Goal: Transaction & Acquisition: Book appointment/travel/reservation

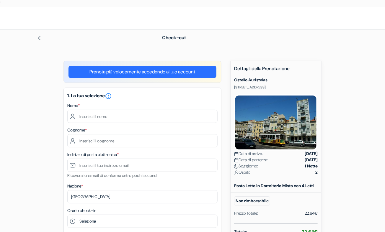
type input "g"
type input "Gaia"
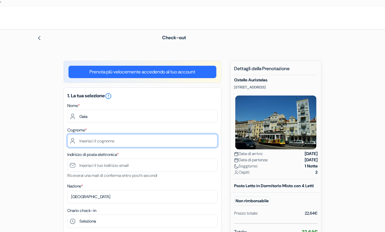
click at [124, 140] on input "text" at bounding box center [142, 140] width 150 height 13
type input "Licini"
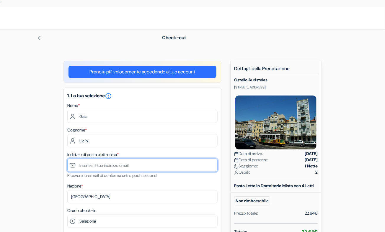
click at [108, 167] on input "text" at bounding box center [142, 165] width 150 height 13
type input "[EMAIL_ADDRESS][DOMAIN_NAME]"
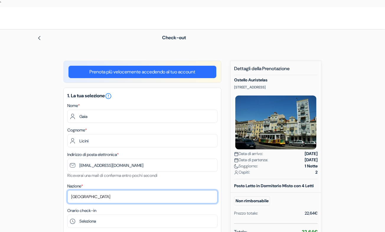
click at [120, 195] on select "Seleziona paese [GEOGRAPHIC_DATA] [GEOGRAPHIC_DATA] [GEOGRAPHIC_DATA] [GEOGRAPH…" at bounding box center [142, 196] width 150 height 13
select select "it"
click at [67, 190] on select "Seleziona paese [GEOGRAPHIC_DATA] [GEOGRAPHIC_DATA] [GEOGRAPHIC_DATA] [GEOGRAPH…" at bounding box center [142, 196] width 150 height 13
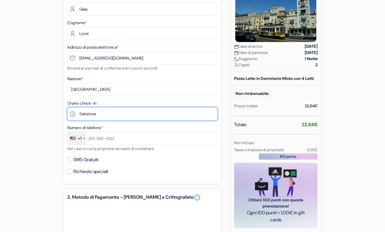
click at [85, 113] on select "Seleziona 14:00 15:00 16:00 17:00 18:00 19:00" at bounding box center [142, 113] width 150 height 13
select select "15"
click at [67, 107] on select "Seleziona 14:00 15:00 16:00 17:00 18:00 19:00" at bounding box center [142, 113] width 150 height 13
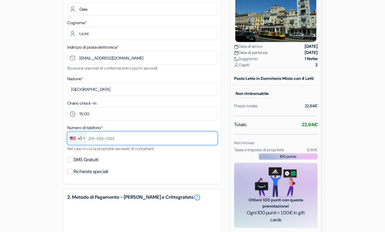
click at [100, 140] on input "text" at bounding box center [142, 138] width 150 height 13
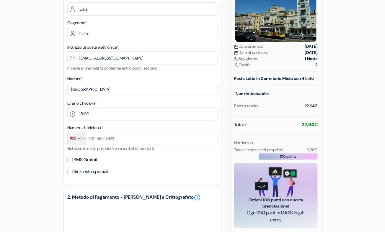
click at [78, 137] on div "+1" at bounding box center [80, 138] width 4 height 7
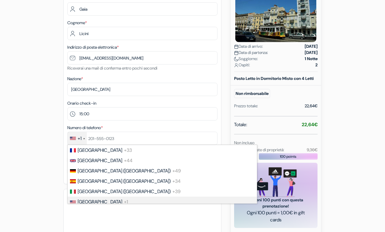
scroll to position [27, 0]
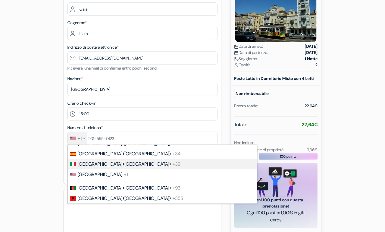
click at [85, 160] on li "[GEOGRAPHIC_DATA] ([GEOGRAPHIC_DATA]) +39" at bounding box center [162, 164] width 190 height 10
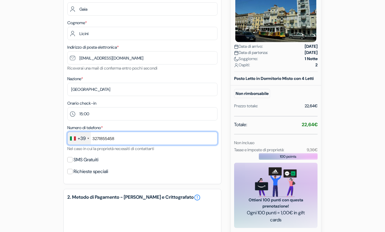
type input "3271855458"
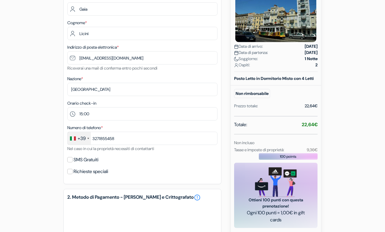
click at [55, 152] on div "add_box Ostello Auristelas [STREET_ADDRESS] Dettagli della Struttura X Ostello …" at bounding box center [192, 163] width 337 height 421
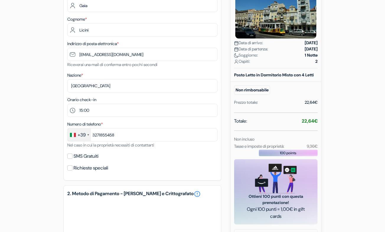
scroll to position [111, 0]
click at [68, 154] on input "SMS Gratuiti" at bounding box center [69, 156] width 5 height 5
checkbox input "true"
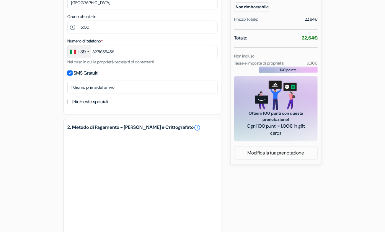
scroll to position [240, 0]
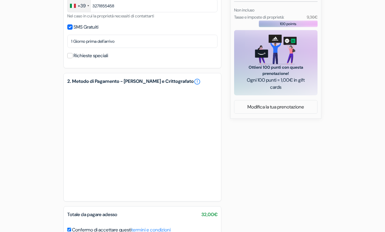
click at [21, 131] on form "Check-out add_box Ostello Auristelas Largo da Graça 27,2 andar, Lisbona, Portog…" at bounding box center [192, 27] width 385 height 477
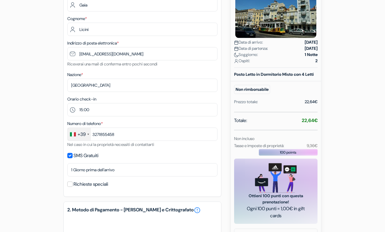
scroll to position [0, 0]
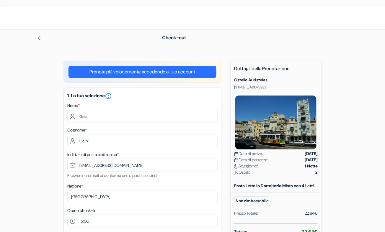
click at [39, 37] on img at bounding box center [39, 38] width 5 height 5
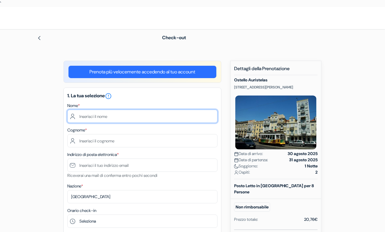
click at [138, 114] on input "text" at bounding box center [142, 116] width 150 height 13
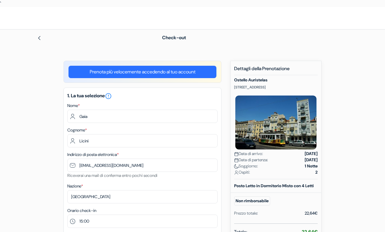
select select "it"
select select "15"
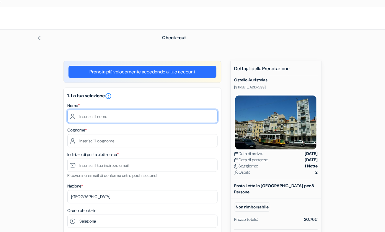
click at [184, 116] on input "text" at bounding box center [142, 116] width 150 height 13
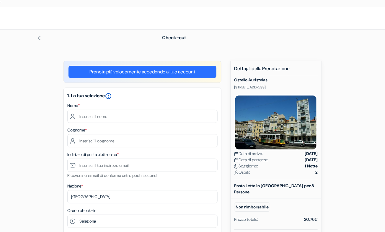
click at [110, 95] on icon "error_outline" at bounding box center [108, 96] width 7 height 7
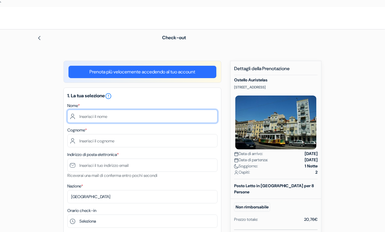
click at [92, 114] on input "text" at bounding box center [142, 116] width 150 height 13
type input "g"
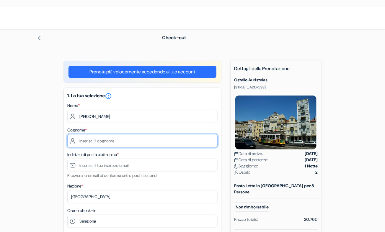
click at [95, 142] on input "text" at bounding box center [142, 140] width 150 height 13
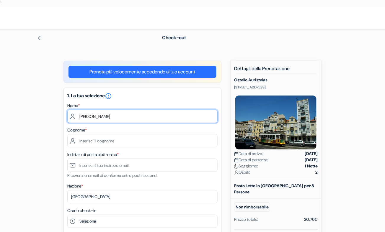
drag, startPoint x: 115, startPoint y: 112, endPoint x: 88, endPoint y: 114, distance: 27.0
click at [88, 114] on input "Gaia Licini" at bounding box center [142, 116] width 150 height 13
type input "Gaia"
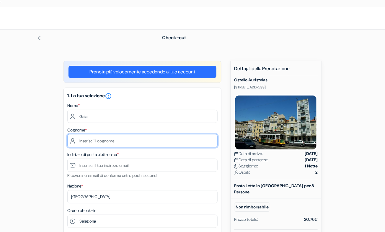
click at [92, 144] on input "text" at bounding box center [142, 140] width 150 height 13
paste input "Licini"
type input "Licini"
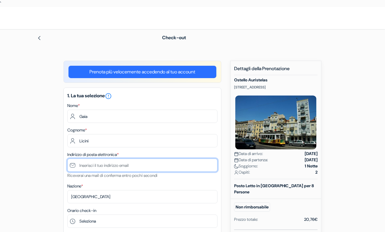
click at [105, 167] on input "text" at bounding box center [142, 165] width 150 height 13
type input "[EMAIL_ADDRESS][DOMAIN_NAME]"
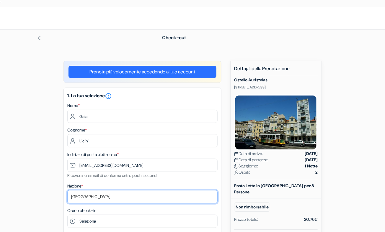
click at [105, 199] on select "Seleziona paese [GEOGRAPHIC_DATA] [GEOGRAPHIC_DATA] [GEOGRAPHIC_DATA] [GEOGRAPH…" at bounding box center [142, 196] width 150 height 13
select select "it"
click at [67, 190] on select "Seleziona paese [GEOGRAPHIC_DATA] [GEOGRAPHIC_DATA] [GEOGRAPHIC_DATA] [GEOGRAPH…" at bounding box center [142, 196] width 150 height 13
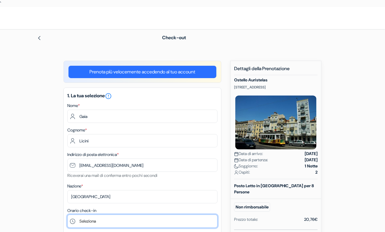
click at [101, 221] on select "Seleziona 14:00 15:00 16:00 17:00 18:00 19:00" at bounding box center [142, 221] width 150 height 13
select select "16"
click at [67, 215] on select "Seleziona 14:00 15:00 16:00 17:00 18:00 19:00" at bounding box center [142, 221] width 150 height 13
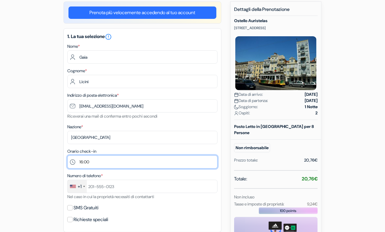
scroll to position [65, 0]
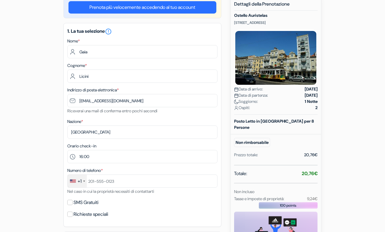
click at [83, 180] on div "+1" at bounding box center [77, 181] width 19 height 13
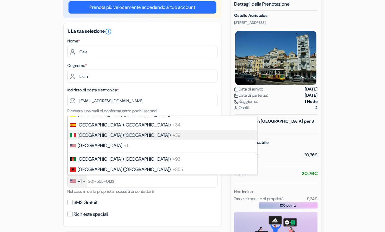
click at [103, 139] on li "[GEOGRAPHIC_DATA] ([GEOGRAPHIC_DATA]) +39" at bounding box center [162, 135] width 190 height 10
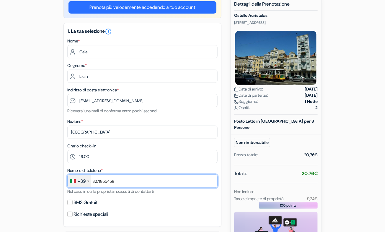
type input "3271855458"
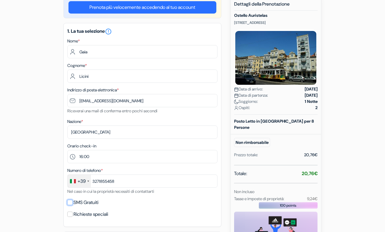
click at [70, 201] on input "SMS Gratuiti" at bounding box center [69, 202] width 5 height 5
checkbox input "true"
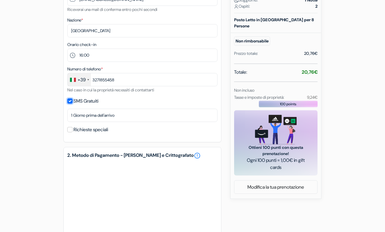
scroll to position [166, 0]
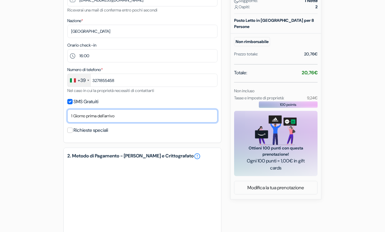
click at [75, 118] on select "No, grazie Invia ora Data di arrivo 1 Giorno prima dell'arrivo 2 Giorni prima d…" at bounding box center [142, 116] width 150 height 13
select select "now"
click at [67, 110] on select "No, grazie Invia ora Data di arrivo 1 Giorno prima dell'arrivo 2 Giorni prima d…" at bounding box center [142, 116] width 150 height 13
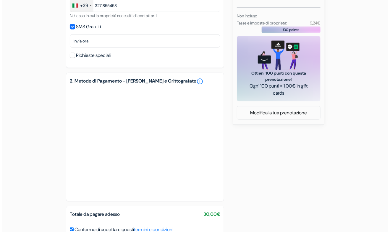
scroll to position [294, 0]
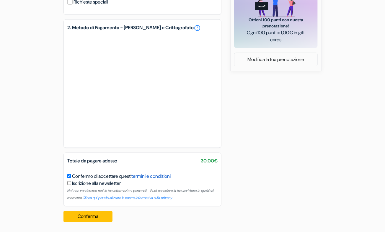
click at [143, 177] on link "termini e condizioni" at bounding box center [150, 177] width 39 height 6
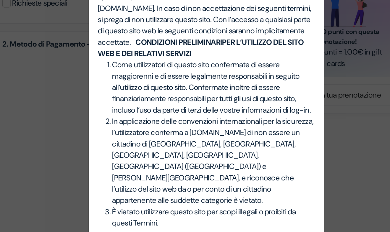
scroll to position [79, 0]
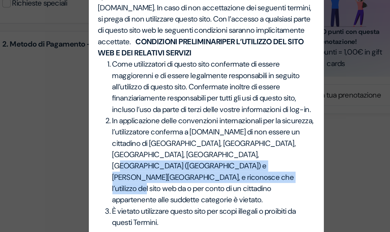
drag, startPoint x: 181, startPoint y: 97, endPoint x: 252, endPoint y: 102, distance: 71.1
click at [252, 102] on span "In applicazione delle convenzioni internazionali per la sicurezza, l’utilizzato…" at bounding box center [199, 101] width 126 height 56
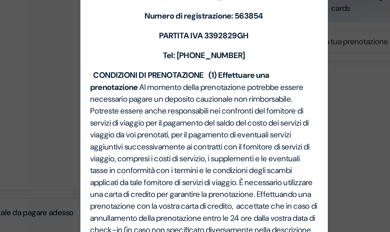
scroll to position [234, 0]
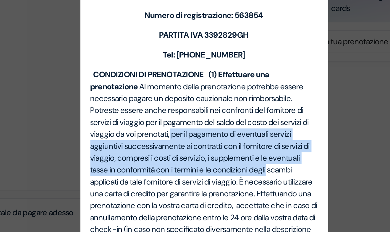
drag, startPoint x: 172, startPoint y: 93, endPoint x: 230, endPoint y: 115, distance: 61.3
click at [230, 115] on span "Al momento della prenotazione potrebbe essere necessario pagare un deposito cau…" at bounding box center [192, 114] width 131 height 63
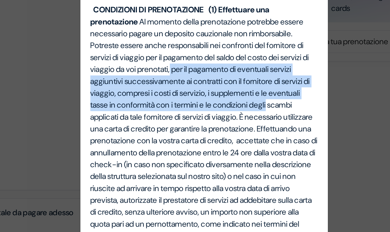
scroll to position [273, 0]
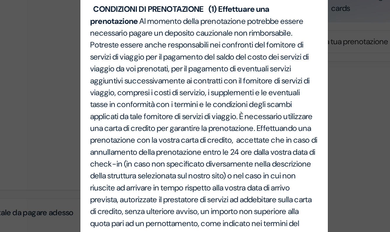
drag, startPoint x: 242, startPoint y: 96, endPoint x: 243, endPoint y: 105, distance: 8.6
click at [243, 105] on span "È necessario utilizzare una carta di credito per garantire la prenotazione. Eff…" at bounding box center [194, 136] width 135 height 70
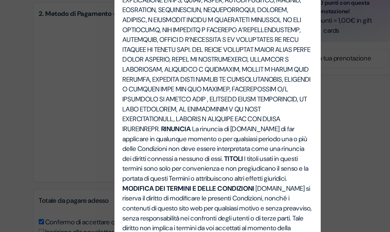
scroll to position [1366, 0]
drag, startPoint x: 250, startPoint y: 87, endPoint x: 217, endPoint y: 142, distance: 63.7
click at [217, 149] on span "[DOMAIN_NAME] si riserva il diritto di modificare le presenti Condizioni, nonch…" at bounding box center [194, 177] width 135 height 56
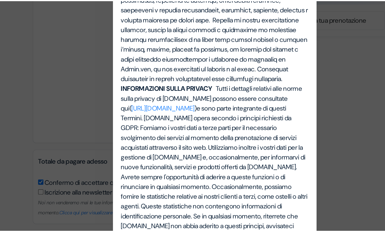
scroll to position [294, 0]
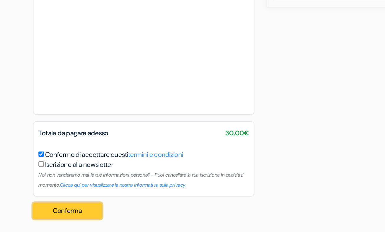
click at [101, 218] on button "Conferma Loading..." at bounding box center [87, 217] width 49 height 11
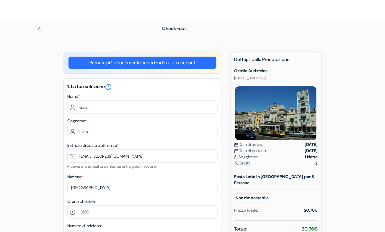
scroll to position [0, 0]
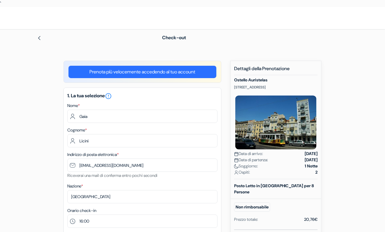
click at [40, 39] on img at bounding box center [39, 38] width 5 height 5
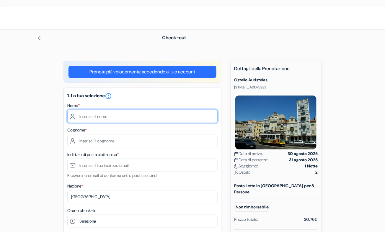
click at [108, 112] on input "text" at bounding box center [142, 116] width 150 height 13
type input "Gaia"
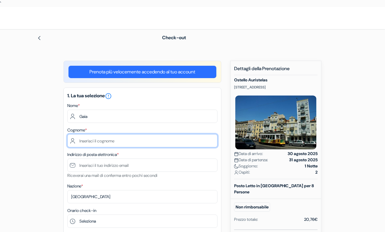
click at [115, 139] on input "text" at bounding box center [142, 140] width 150 height 13
type input "Licini"
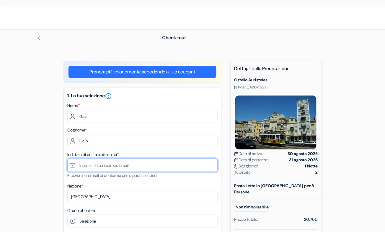
click at [113, 163] on input "text" at bounding box center [142, 165] width 150 height 13
type input "[EMAIL_ADDRESS][DOMAIN_NAME]"
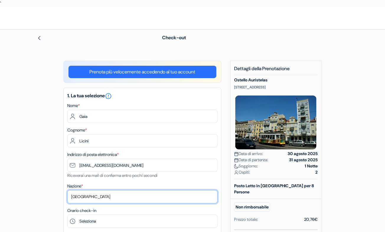
click at [113, 196] on select "Seleziona paese [GEOGRAPHIC_DATA] [GEOGRAPHIC_DATA] [GEOGRAPHIC_DATA] [GEOGRAPH…" at bounding box center [142, 196] width 150 height 13
select select "it"
click at [67, 190] on select "Seleziona paese [GEOGRAPHIC_DATA] [GEOGRAPHIC_DATA] [GEOGRAPHIC_DATA] [GEOGRAPH…" at bounding box center [142, 196] width 150 height 13
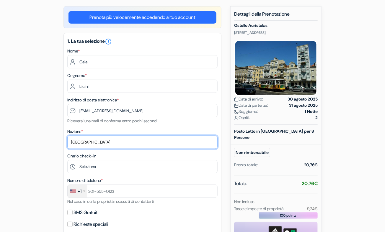
scroll to position [55, 0]
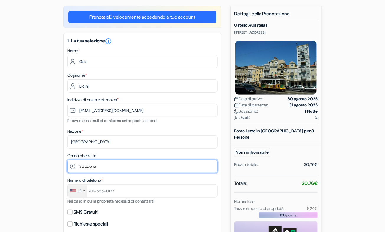
click at [89, 167] on select "Seleziona 14:00 15:00 16:00 17:00 18:00 19:00" at bounding box center [142, 166] width 150 height 13
select select "16"
click at [67, 160] on select "Seleziona 14:00 15:00 16:00 17:00 18:00 19:00" at bounding box center [142, 166] width 150 height 13
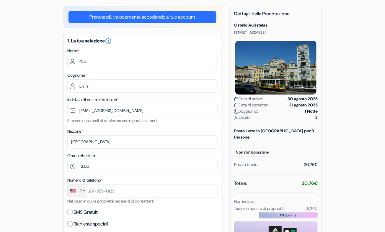
click at [81, 186] on div "+1" at bounding box center [77, 191] width 19 height 13
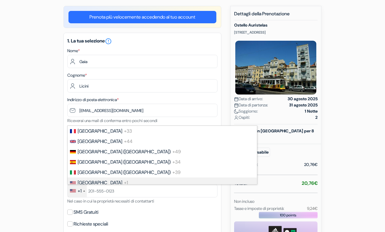
scroll to position [27, 0]
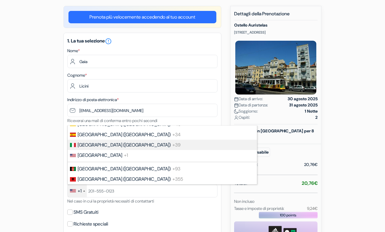
click at [87, 147] on span "[GEOGRAPHIC_DATA] ([GEOGRAPHIC_DATA])" at bounding box center [124, 145] width 93 height 6
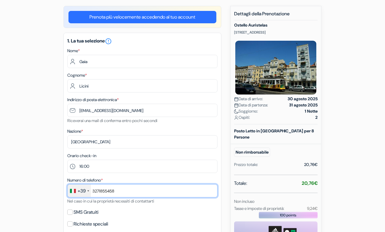
scroll to position [71, 0]
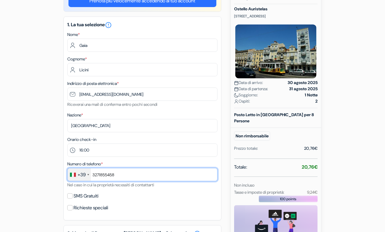
type input "3271855458"
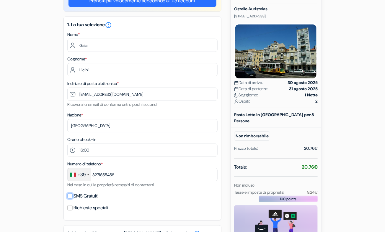
click at [70, 194] on input "SMS Gratuiti" at bounding box center [69, 196] width 5 height 5
checkbox input "true"
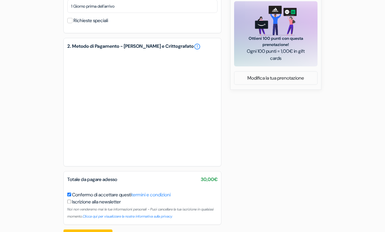
scroll to position [294, 0]
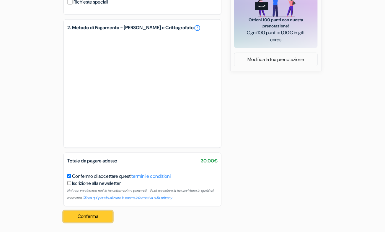
click at [104, 216] on button "Conferma Loading..." at bounding box center [87, 216] width 49 height 11
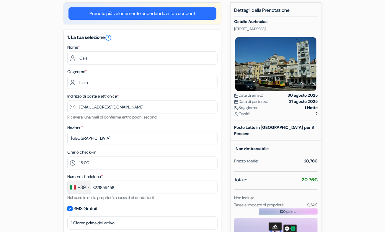
scroll to position [59, 0]
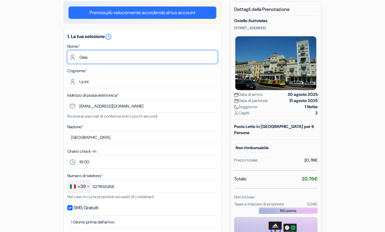
click at [108, 56] on input "Gaia" at bounding box center [142, 57] width 150 height 13
type input "G"
drag, startPoint x: 126, startPoint y: 57, endPoint x: 97, endPoint y: 54, distance: 28.8
click at [97, 54] on input "[PERSON_NAME] [PERSON_NAME]" at bounding box center [142, 57] width 150 height 13
type input "[PERSON_NAME]"
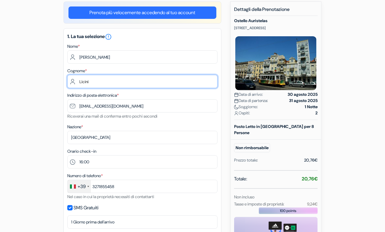
click at [99, 80] on input "Licini" at bounding box center [142, 81] width 150 height 13
type input "L"
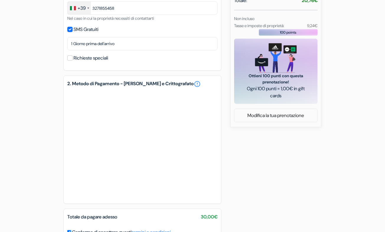
scroll to position [240, 0]
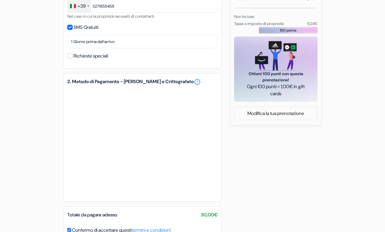
type input "Gnaore [PERSON_NAME]"
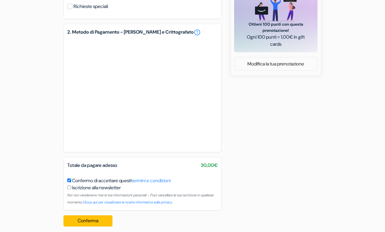
scroll to position [294, 0]
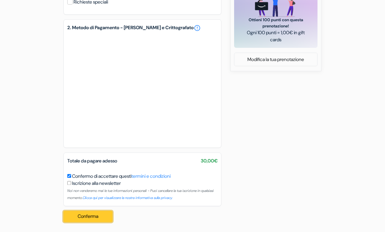
click at [103, 212] on button "Conferma Loading..." at bounding box center [87, 216] width 49 height 11
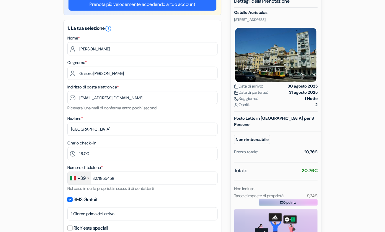
scroll to position [0, 0]
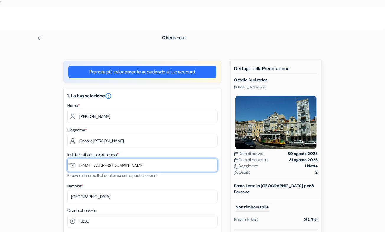
click at [77, 168] on input "[EMAIL_ADDRESS][DOMAIN_NAME]" at bounding box center [142, 165] width 150 height 13
type input "[EMAIL_ADDRESS][DOMAIN_NAME]"
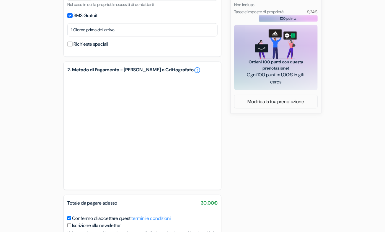
scroll to position [294, 0]
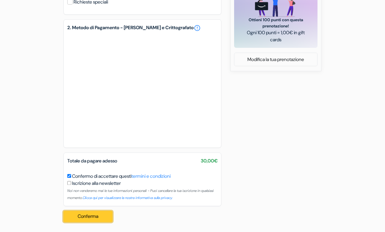
click at [80, 217] on button "Conferma Loading..." at bounding box center [87, 216] width 49 height 11
click at [94, 214] on button "Conferma Loading..." at bounding box center [87, 216] width 49 height 11
click at [98, 221] on button "Conferma Loading..." at bounding box center [87, 216] width 49 height 11
click at [73, 218] on button "Conferma Loading..." at bounding box center [87, 216] width 49 height 11
click at [73, 218] on div "Conferma Loading... Elaborazione in corso ..." at bounding box center [89, 217] width 53 height 21
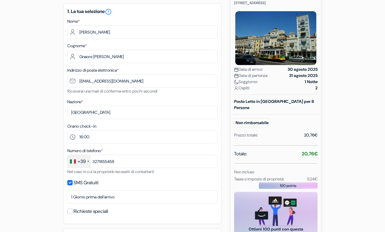
scroll to position [84, 0]
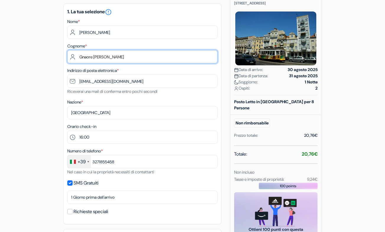
drag, startPoint x: 122, startPoint y: 58, endPoint x: 54, endPoint y: 50, distance: 68.5
click at [54, 50] on div "add_box Ostello Auristelas [STREET_ADDRESS] Dettagli della Struttura X Ostello …" at bounding box center [192, 207] width 337 height 461
type input "g"
type input "Licini"
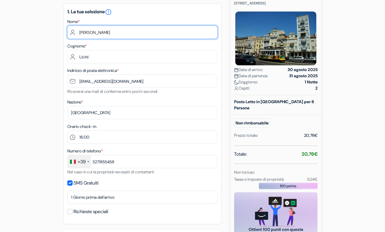
drag, startPoint x: 105, startPoint y: 27, endPoint x: 76, endPoint y: 29, distance: 28.7
click at [76, 29] on input "[PERSON_NAME]" at bounding box center [142, 32] width 150 height 13
type input "Gaia"
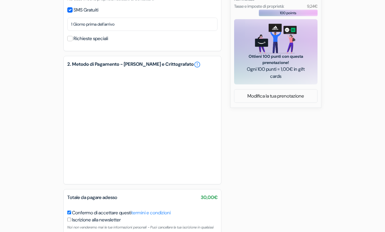
scroll to position [294, 0]
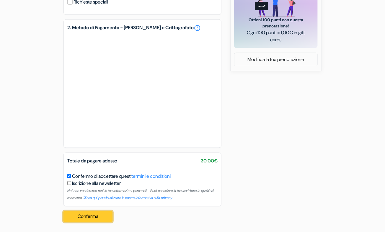
click at [84, 216] on button "Conferma Loading..." at bounding box center [87, 216] width 49 height 11
click at [94, 217] on button "Conferma Loading..." at bounding box center [87, 217] width 49 height 11
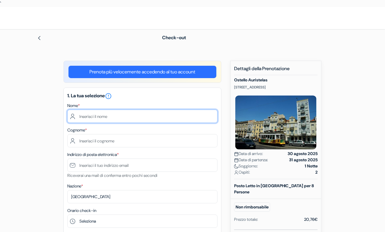
drag, startPoint x: 90, startPoint y: 114, endPoint x: 81, endPoint y: 110, distance: 10.2
click at [90, 114] on input "text" at bounding box center [142, 116] width 150 height 13
type input "Gaia"
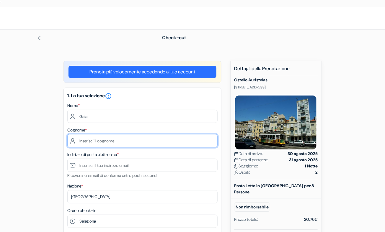
click at [98, 142] on input "text" at bounding box center [142, 140] width 150 height 13
type input "Licini"
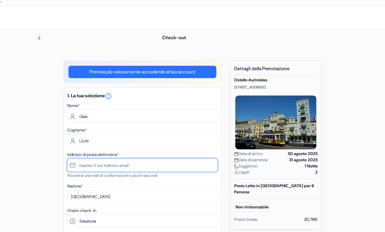
click at [109, 164] on input "text" at bounding box center [142, 165] width 150 height 13
type input "[EMAIL_ADDRESS][DOMAIN_NAME]"
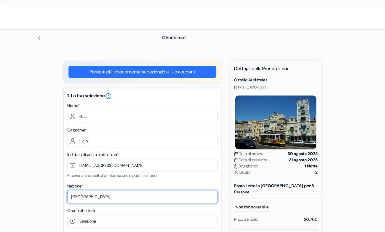
click at [110, 193] on select "Seleziona paese [GEOGRAPHIC_DATA] [GEOGRAPHIC_DATA] [GEOGRAPHIC_DATA] [GEOGRAPH…" at bounding box center [142, 196] width 150 height 13
select select "it"
click at [67, 190] on select "Seleziona paese [GEOGRAPHIC_DATA] [GEOGRAPHIC_DATA] [GEOGRAPHIC_DATA] [GEOGRAPH…" at bounding box center [142, 196] width 150 height 13
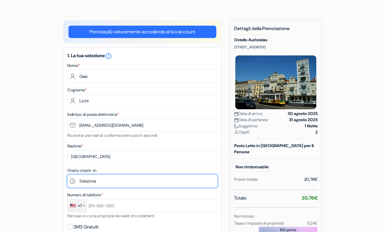
click at [104, 175] on select "Seleziona 14:00 15:00 16:00 17:00 18:00 19:00" at bounding box center [142, 181] width 150 height 13
select select "16"
click at [67, 175] on select "Seleziona 14:00 15:00 16:00 17:00 18:00 19:00" at bounding box center [142, 181] width 150 height 13
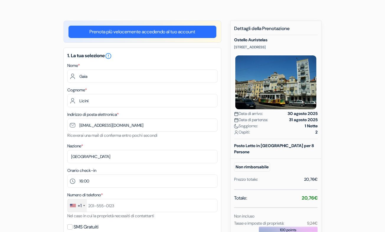
click at [81, 205] on div "+1" at bounding box center [80, 206] width 4 height 7
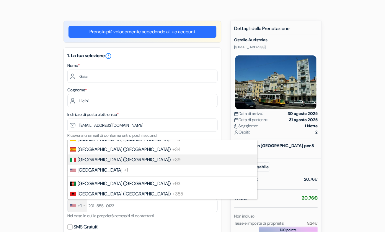
click at [86, 158] on span "[GEOGRAPHIC_DATA] ([GEOGRAPHIC_DATA])" at bounding box center [124, 160] width 93 height 6
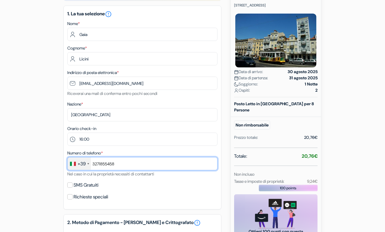
scroll to position [83, 0]
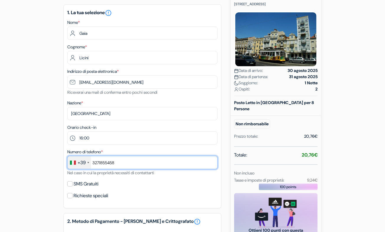
type input "3271855458"
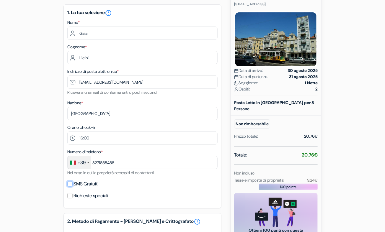
click at [70, 184] on input "SMS Gratuiti" at bounding box center [69, 184] width 5 height 5
checkbox input "true"
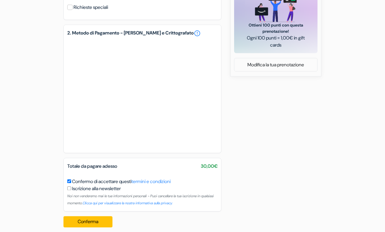
scroll to position [290, 0]
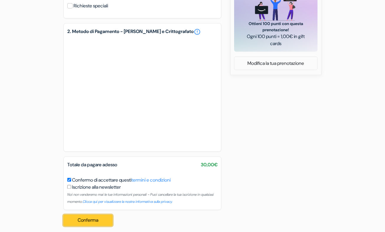
click at [86, 220] on button "Conferma Loading..." at bounding box center [87, 220] width 49 height 11
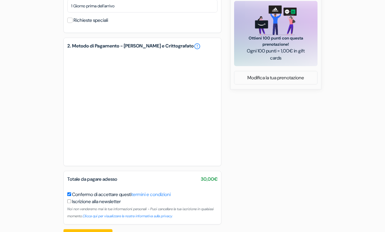
scroll to position [276, 0]
